Goal: Obtain resource: Download file/media

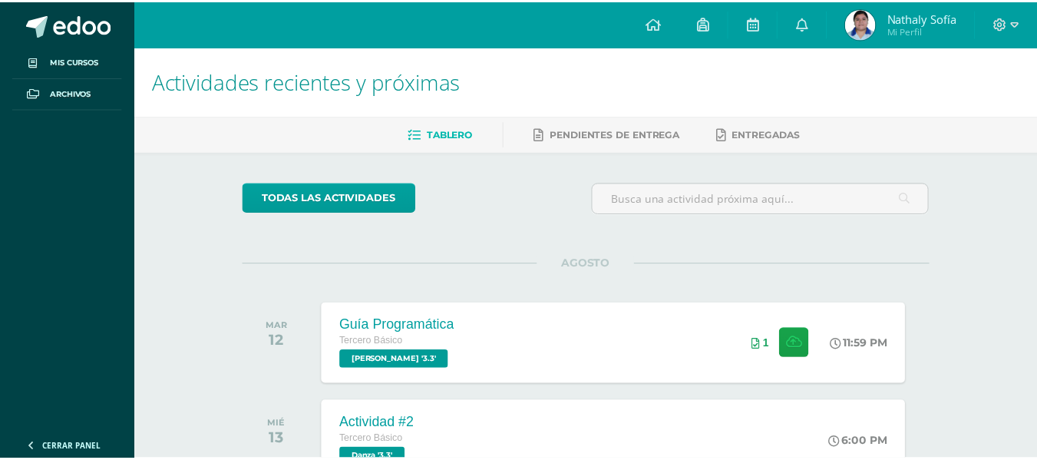
scroll to position [460, 0]
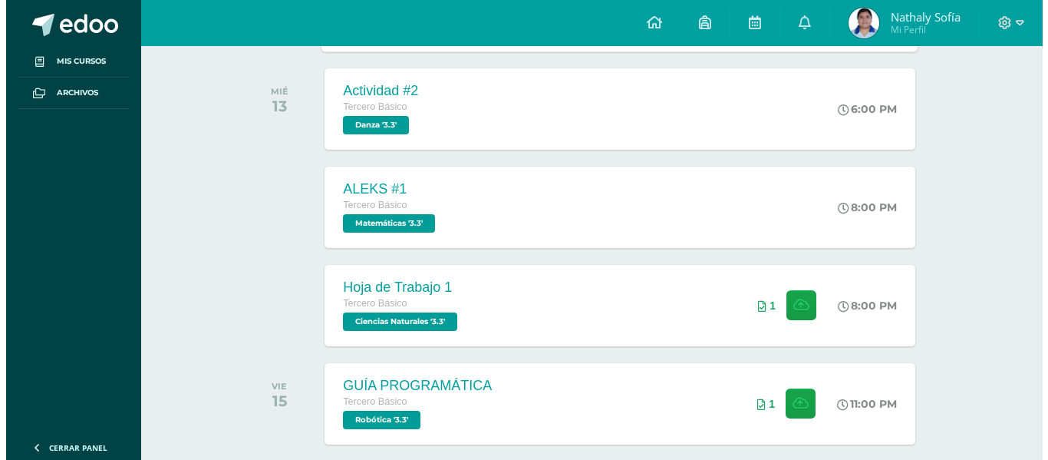
scroll to position [384, 0]
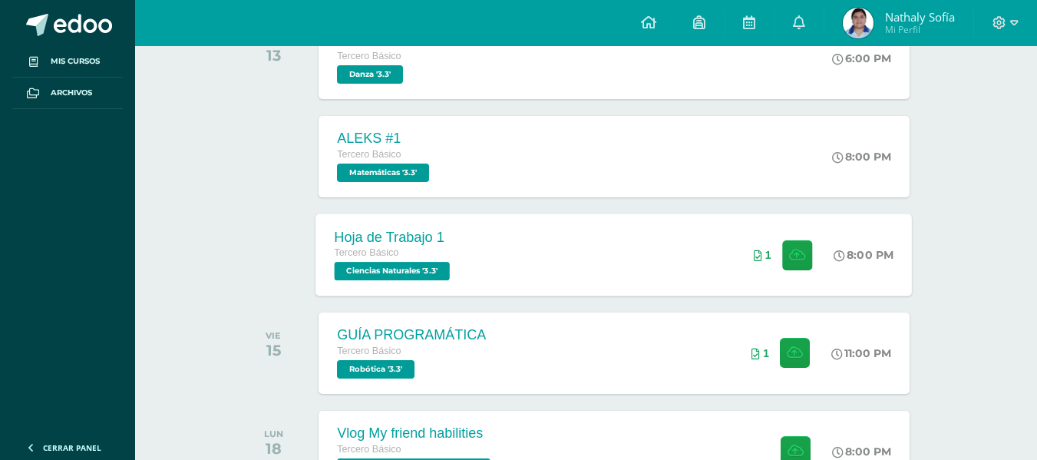
click at [528, 239] on div "Hoja de Trabajo 1 Tercero Básico Ciencias Naturales '3.3' 8:00 PM 1 Hoja de Tra…" at bounding box center [614, 254] width 596 height 82
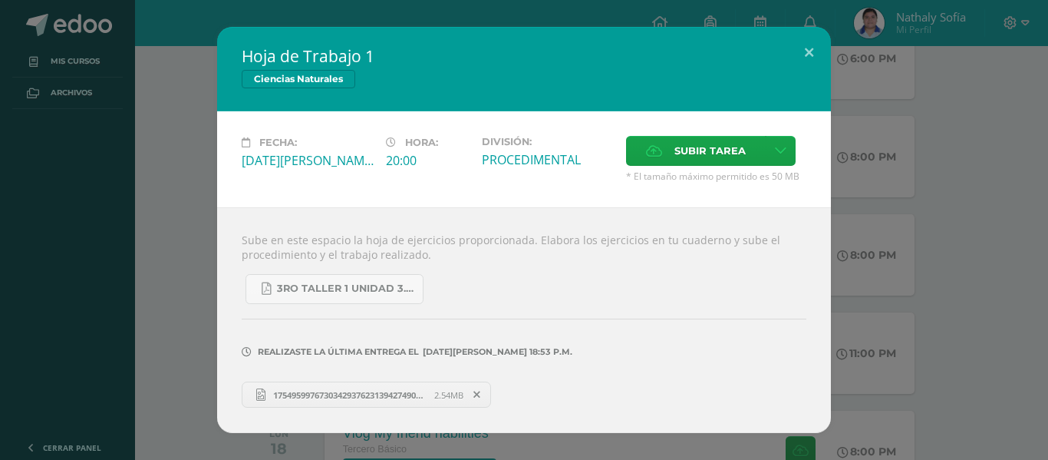
click at [310, 392] on span "17549599767303429376231394274908.jpg" at bounding box center [350, 395] width 169 height 12
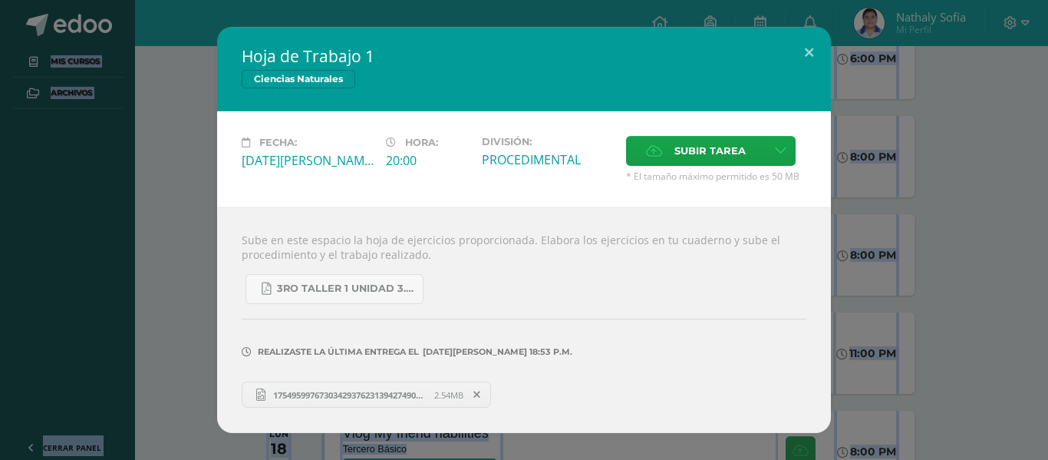
click at [810, 459] on html "Hoja de Trabajo 1 Ciencias Naturales Fecha: [DATE][PERSON_NAME] Hora: 20:00 Div…" at bounding box center [524, 428] width 1048 height 1624
